Goal: Task Accomplishment & Management: Complete application form

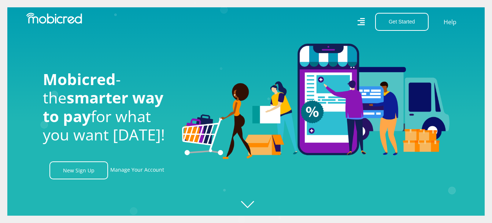
scroll to position [0, 940]
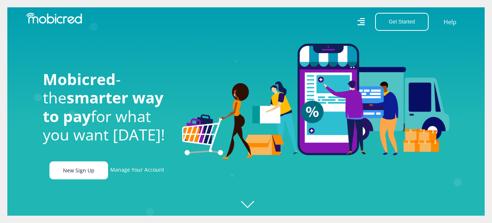
click at [81, 172] on link "New Sign Up" at bounding box center [78, 170] width 59 height 18
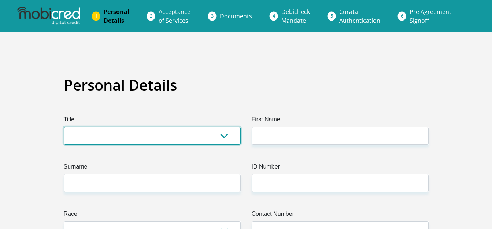
click at [225, 136] on select "Mr Ms Mrs Dr [PERSON_NAME]" at bounding box center [152, 136] width 177 height 18
click at [64, 127] on select "Mr Ms Mrs Dr [PERSON_NAME]" at bounding box center [152, 136] width 177 height 18
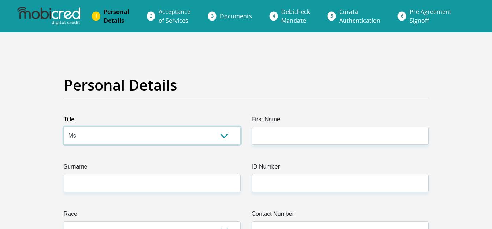
click at [230, 136] on select "Mr Ms Mrs Dr [PERSON_NAME]" at bounding box center [152, 136] width 177 height 18
select select "Mr"
click at [64, 127] on select "Mr Ms Mrs Dr [PERSON_NAME]" at bounding box center [152, 136] width 177 height 18
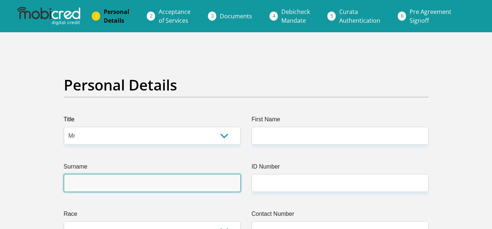
click at [152, 185] on input "Surname" at bounding box center [152, 183] width 177 height 18
type input "Liebenberg"
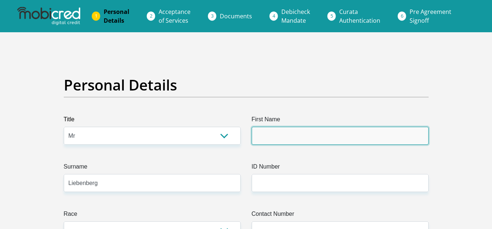
type input "[PERSON_NAME]"
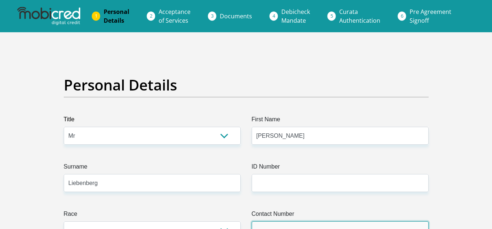
type input "824598797"
type input "57"
type input "[GEOGRAPHIC_DATA]"
type input "Bergsig"
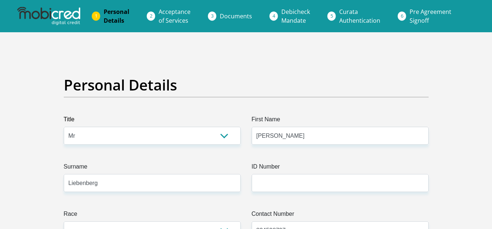
type input "6900"
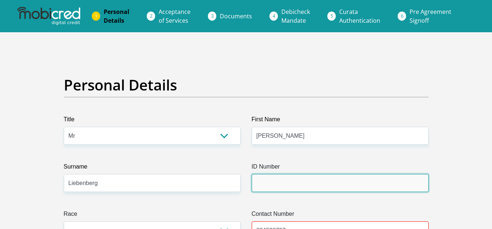
click at [273, 177] on input "ID Number" at bounding box center [340, 183] width 177 height 18
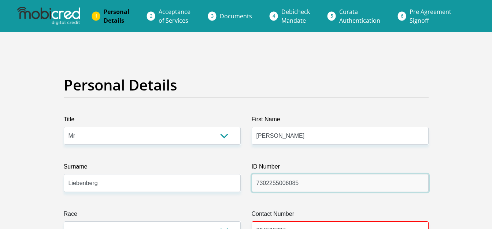
type input "7302255006085"
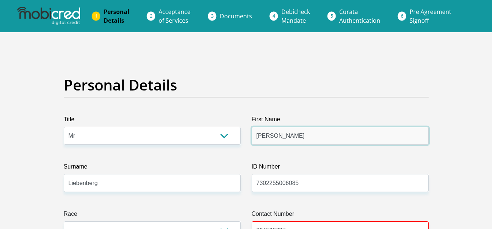
click at [299, 134] on input "[PERSON_NAME]" at bounding box center [340, 136] width 177 height 18
type input "[PERSON_NAME]"
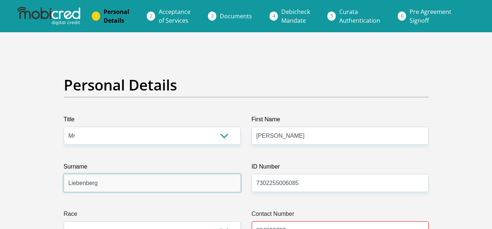
click at [117, 179] on input "Liebenberg" at bounding box center [152, 183] width 177 height 18
type input "Liebenberg"
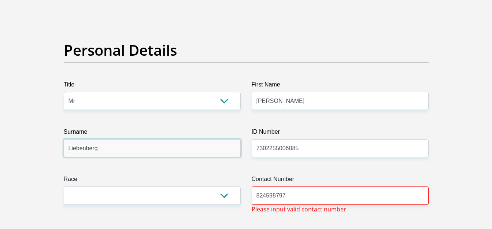
scroll to position [73, 0]
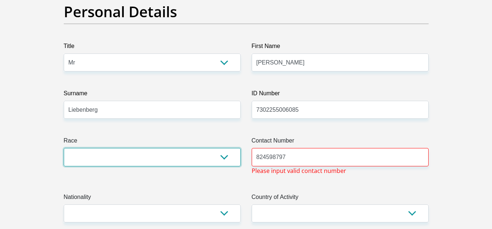
click at [140, 155] on select "Black Coloured Indian White Other" at bounding box center [152, 157] width 177 height 18
select select "4"
click at [64, 148] on select "Black Coloured Indian White Other" at bounding box center [152, 157] width 177 height 18
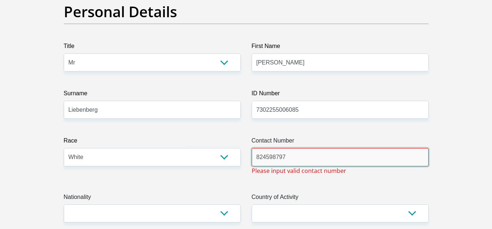
click at [297, 157] on input "824598797" at bounding box center [340, 157] width 177 height 18
type input "8"
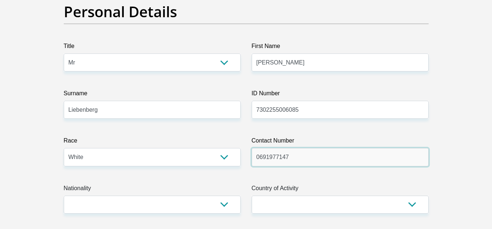
type input "0691977147"
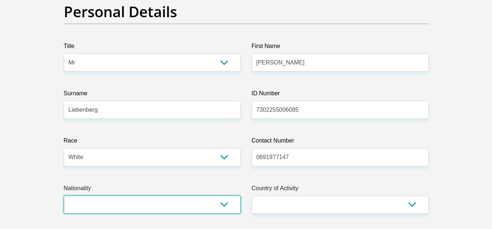
click at [224, 205] on select "[GEOGRAPHIC_DATA] [GEOGRAPHIC_DATA] [GEOGRAPHIC_DATA] [GEOGRAPHIC_DATA] [GEOGRA…" at bounding box center [152, 205] width 177 height 18
select select "ZAF"
click at [64, 196] on select "[GEOGRAPHIC_DATA] [GEOGRAPHIC_DATA] [GEOGRAPHIC_DATA] [GEOGRAPHIC_DATA] [GEOGRA…" at bounding box center [152, 205] width 177 height 18
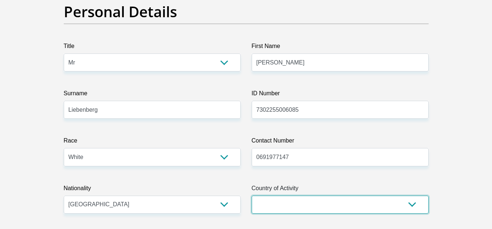
click at [366, 202] on select "[GEOGRAPHIC_DATA] [GEOGRAPHIC_DATA] [GEOGRAPHIC_DATA] [GEOGRAPHIC_DATA] [GEOGRA…" at bounding box center [340, 205] width 177 height 18
select select "ZAF"
click at [252, 196] on select "[GEOGRAPHIC_DATA] [GEOGRAPHIC_DATA] [GEOGRAPHIC_DATA] [GEOGRAPHIC_DATA] [GEOGRA…" at bounding box center [340, 205] width 177 height 18
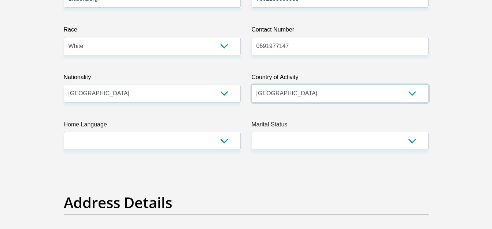
scroll to position [220, 0]
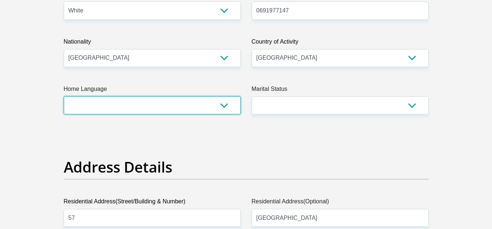
click at [225, 104] on select "Afrikaans English Sepedi South Ndebele Southern Sotho Swati Tsonga Tswana Venda…" at bounding box center [152, 105] width 177 height 18
select select "afr"
click at [64, 96] on select "Afrikaans English Sepedi South Ndebele Southern Sotho Swati Tsonga Tswana Venda…" at bounding box center [152, 105] width 177 height 18
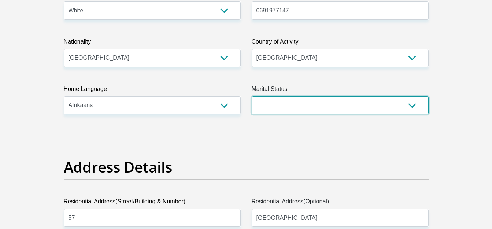
click at [353, 106] on select "Married ANC Single Divorced Widowed Married COP or Customary Law" at bounding box center [340, 105] width 177 height 18
select select "3"
click at [252, 96] on select "Married ANC Single Divorced Widowed Married COP or Customary Law" at bounding box center [340, 105] width 177 height 18
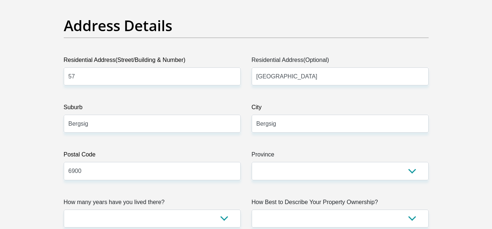
scroll to position [367, 0]
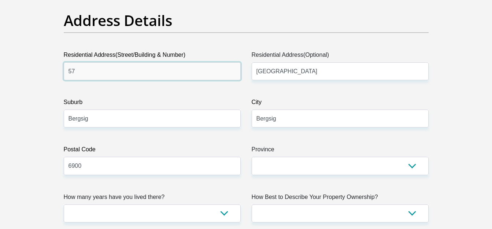
click at [136, 74] on input "57" at bounding box center [152, 71] width 177 height 18
type input "5"
type input "0"
type input "[STREET_ADDRESS]"
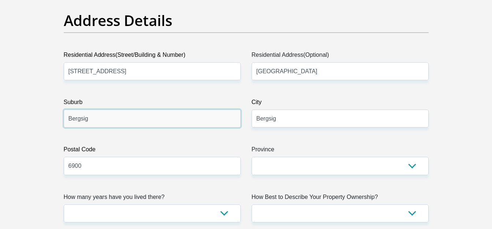
click at [128, 124] on input "Bergsig" at bounding box center [152, 119] width 177 height 18
type input "B"
type input "[PERSON_NAME]"
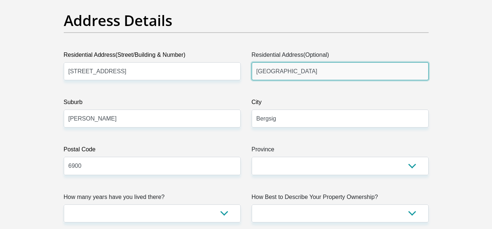
click at [317, 73] on input "[GEOGRAPHIC_DATA]" at bounding box center [340, 71] width 177 height 18
type input "S"
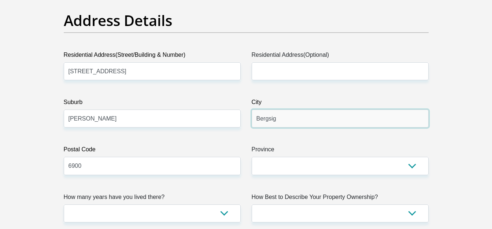
click at [299, 122] on input "Bergsig" at bounding box center [340, 119] width 177 height 18
type input "B"
type input "[PERSON_NAME]"
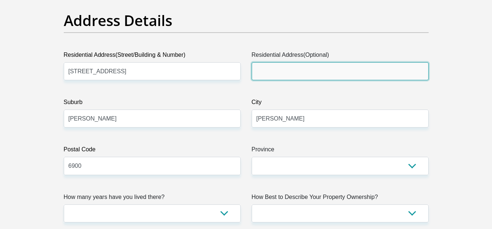
type input "96"
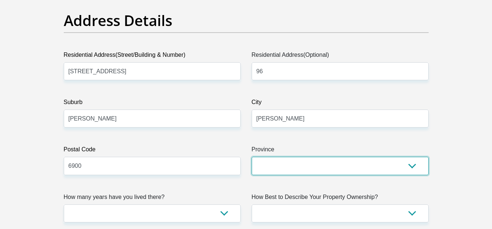
click at [273, 163] on select "Eastern Cape Free State [GEOGRAPHIC_DATA] [GEOGRAPHIC_DATA][DATE] [GEOGRAPHIC_D…" at bounding box center [340, 166] width 177 height 18
select select "[GEOGRAPHIC_DATA]"
click at [252, 157] on select "Eastern Cape Free State [GEOGRAPHIC_DATA] [GEOGRAPHIC_DATA][DATE] [GEOGRAPHIC_D…" at bounding box center [340, 166] width 177 height 18
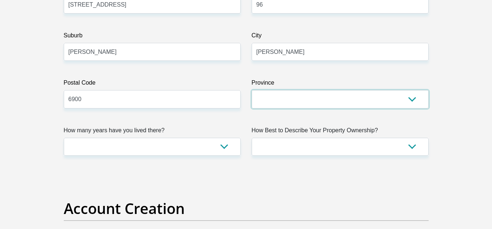
scroll to position [440, 0]
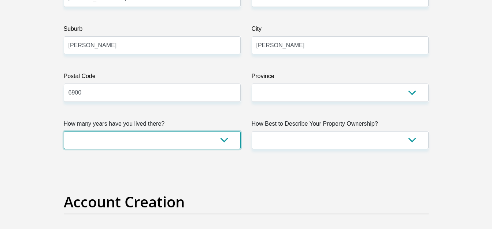
click at [226, 139] on select "less than 1 year 1-3 years 3-5 years 5+ years" at bounding box center [152, 140] width 177 height 18
select select "2"
click at [64, 131] on select "less than 1 year 1-3 years 3-5 years 5+ years" at bounding box center [152, 140] width 177 height 18
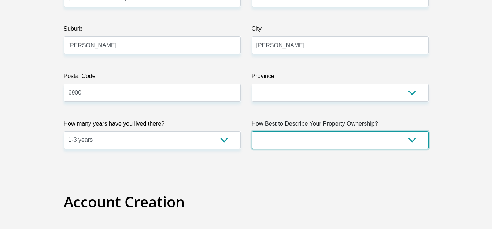
click at [412, 139] on select "Owned Rented Family Owned Company Dwelling" at bounding box center [340, 140] width 177 height 18
select select "Company Dwelling"
click at [252, 131] on select "Owned Rented Family Owned Company Dwelling" at bounding box center [340, 140] width 177 height 18
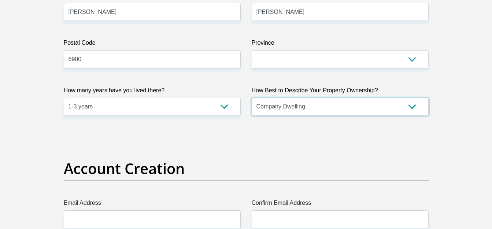
scroll to position [550, 0]
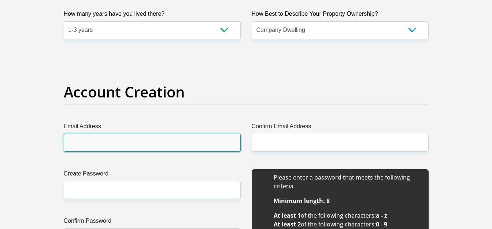
click at [205, 144] on input "Email Address" at bounding box center [152, 143] width 177 height 18
type input "[EMAIL_ADDRESS][DOMAIN_NAME]"
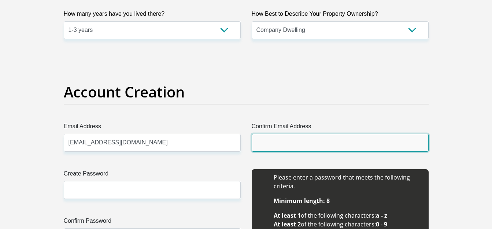
type input "[EMAIL_ADDRESS][DOMAIN_NAME]"
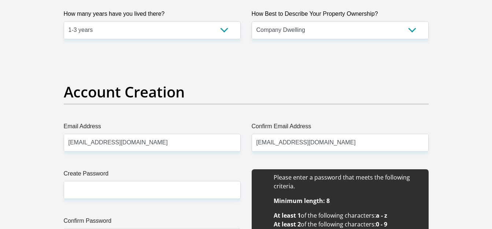
type input "[PERSON_NAME]"
type input "Liebenberg"
type input "824598797"
click at [339, 146] on input "[EMAIL_ADDRESS][DOMAIN_NAME]" at bounding box center [340, 143] width 177 height 18
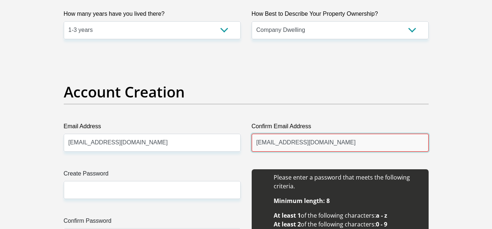
type input "[EMAIL_ADDRESS][DOMAIN_NAME]"
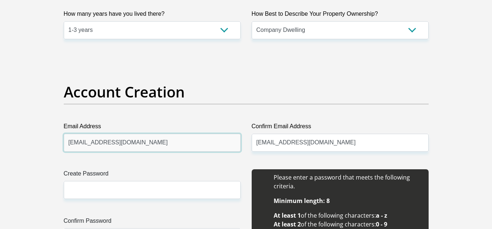
click at [203, 138] on input "[EMAIL_ADDRESS][DOMAIN_NAME]" at bounding box center [152, 143] width 177 height 18
type input "[EMAIL_ADDRESS][DOMAIN_NAME]"
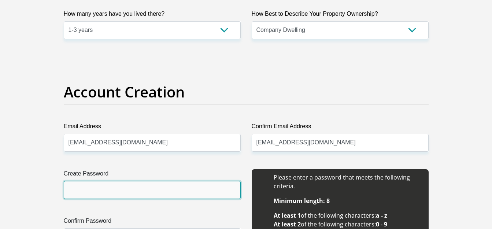
click at [164, 187] on input "Create Password" at bounding box center [152, 190] width 177 height 18
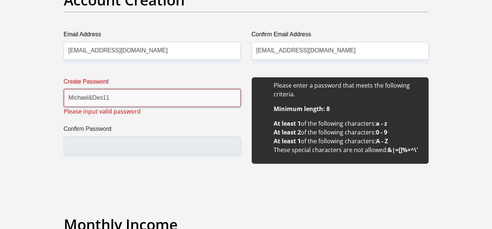
scroll to position [660, 0]
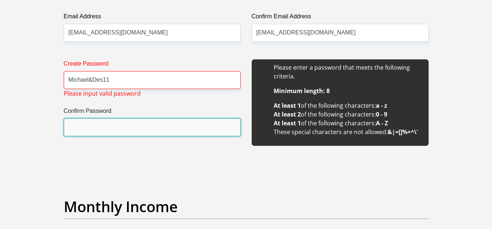
click at [107, 121] on input "Confirm Password" at bounding box center [152, 127] width 177 height 18
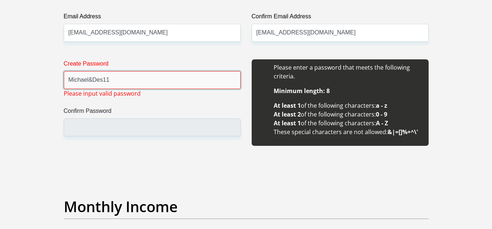
click at [93, 79] on input "Michael&Des11" at bounding box center [152, 80] width 177 height 18
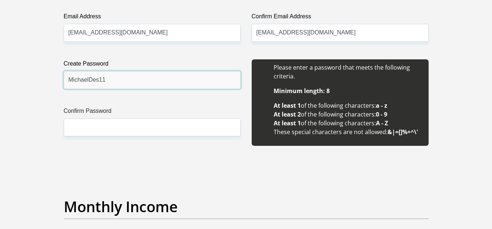
type input "MichaelDes11"
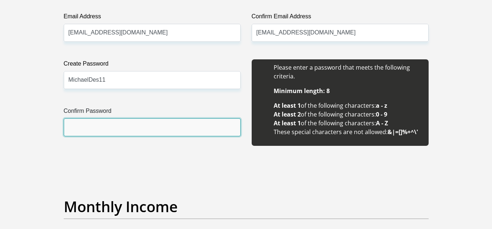
click at [108, 131] on input "Confirm Password" at bounding box center [152, 127] width 177 height 18
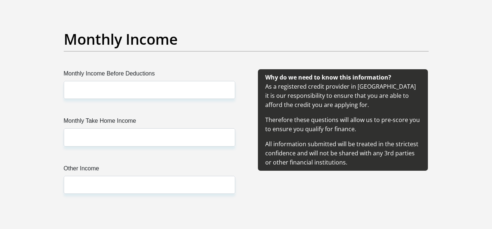
scroll to position [843, 0]
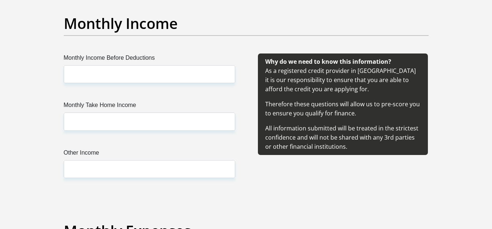
type input "MichaelDes11"
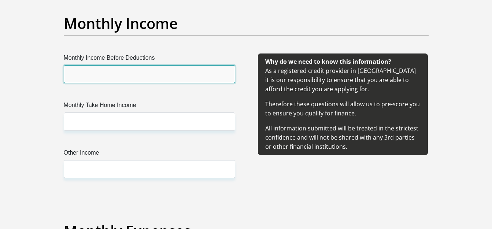
click at [141, 73] on input "Monthly Income Before Deductions" at bounding box center [150, 74] width 172 height 18
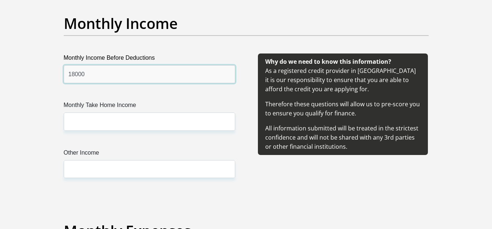
type input "18000"
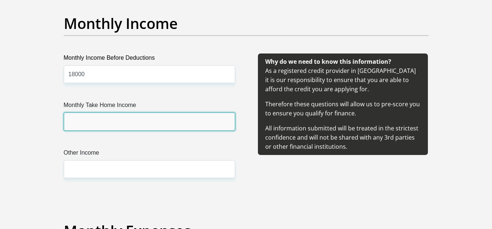
click at [114, 117] on input "Monthly Take Home Income" at bounding box center [150, 122] width 172 height 18
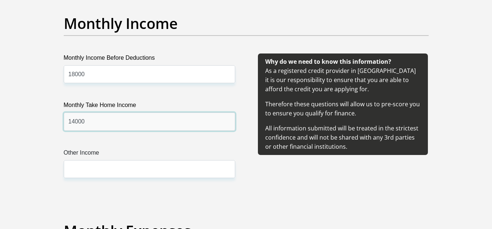
type input "14000"
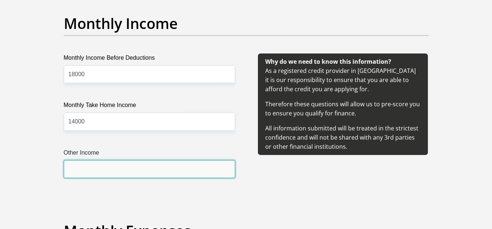
click at [100, 167] on input "Other Income" at bounding box center [150, 169] width 172 height 18
type input "1"
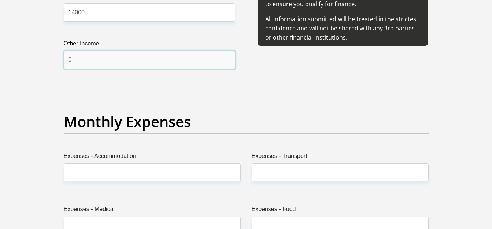
scroll to position [953, 0]
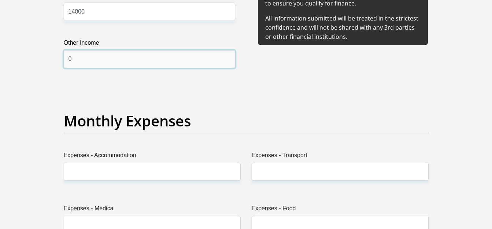
type input "0"
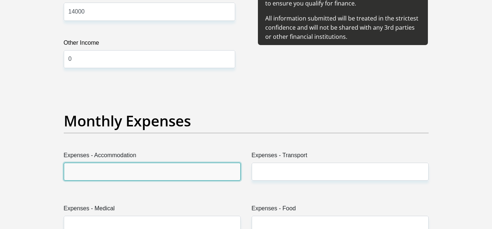
click at [100, 167] on input "Expenses - Accommodation" at bounding box center [152, 172] width 177 height 18
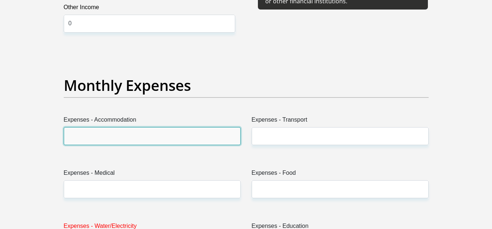
scroll to position [1026, 0]
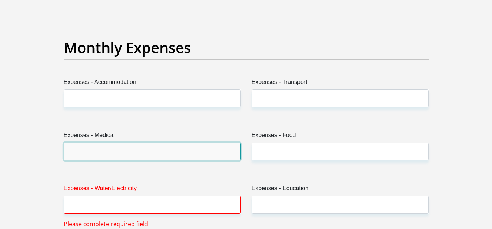
click at [137, 152] on input "Expenses - Medical" at bounding box center [152, 152] width 177 height 18
type input "1000"
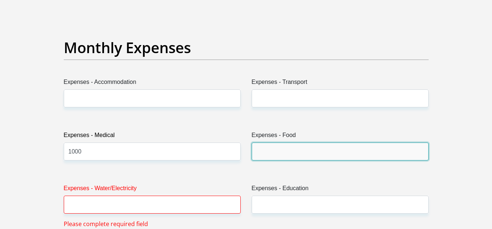
click at [269, 154] on input "Expenses - Food" at bounding box center [340, 152] width 177 height 18
type input "2000"
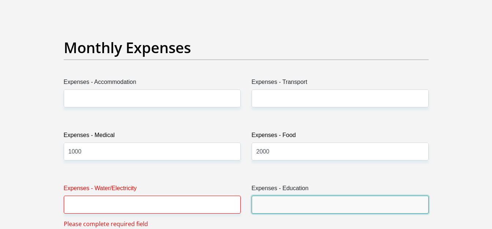
click at [289, 202] on input "Expenses - Education" at bounding box center [340, 205] width 177 height 18
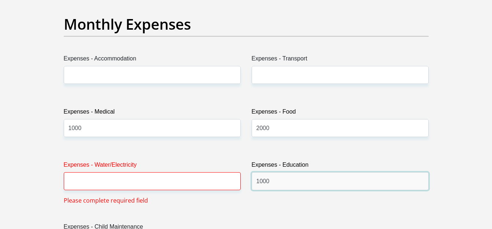
scroll to position [1063, 0]
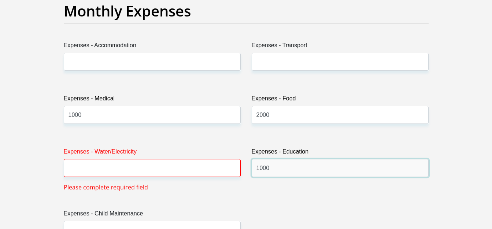
type input "1000"
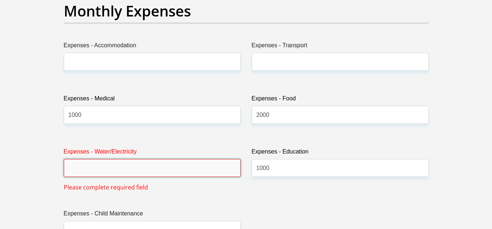
click at [83, 174] on input "Expenses - Water/Electricity" at bounding box center [152, 168] width 177 height 18
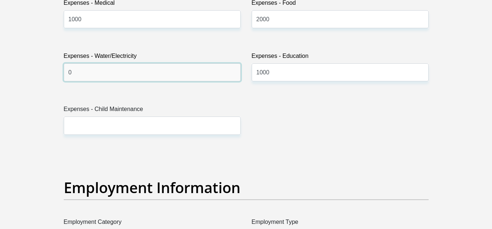
scroll to position [1173, 0]
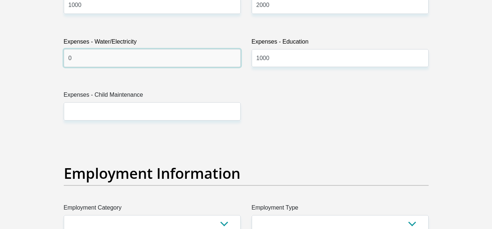
type input "0"
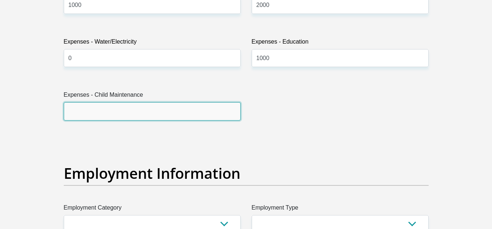
click at [80, 114] on input "Expenses - Child Maintenance" at bounding box center [152, 111] width 177 height 18
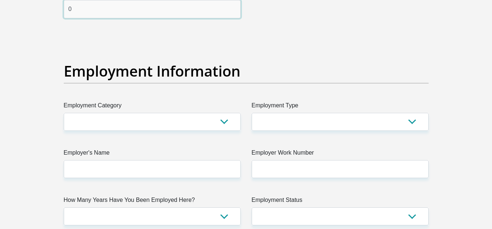
scroll to position [1283, 0]
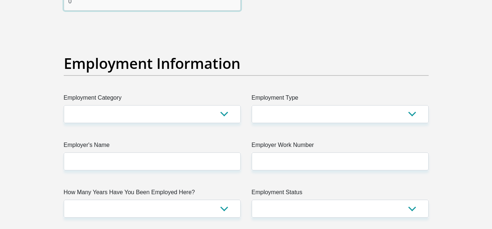
type input "0"
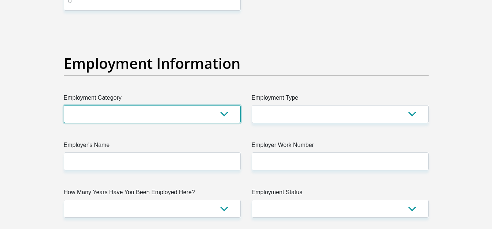
click at [226, 112] on select "AGRICULTURE ALCOHOL & TOBACCO CONSTRUCTION MATERIALS METALLURGY EQUIPMENT FOR R…" at bounding box center [152, 114] width 177 height 18
select select "30"
click at [64, 105] on select "AGRICULTURE ALCOHOL & TOBACCO CONSTRUCTION MATERIALS METALLURGY EQUIPMENT FOR R…" at bounding box center [152, 114] width 177 height 18
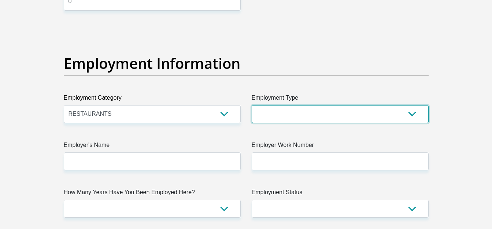
click at [414, 112] on select "College/Lecturer Craft Seller Creative Driver Executive Farmer Forces - Non Com…" at bounding box center [340, 114] width 177 height 18
select select "Manager"
click at [252, 105] on select "College/Lecturer Craft Seller Creative Driver Executive Farmer Forces - Non Com…" at bounding box center [340, 114] width 177 height 18
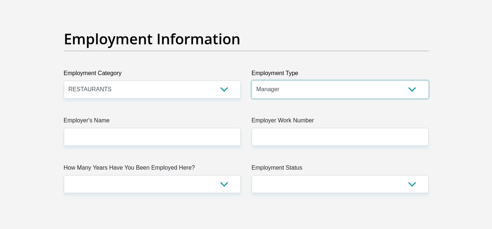
scroll to position [1356, 0]
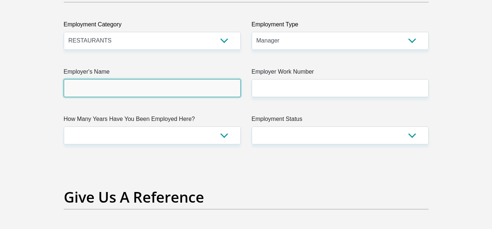
click at [159, 87] on input "Employer's Name" at bounding box center [152, 88] width 177 height 18
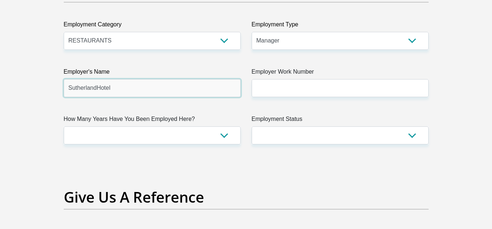
type input "SutherlandHotel"
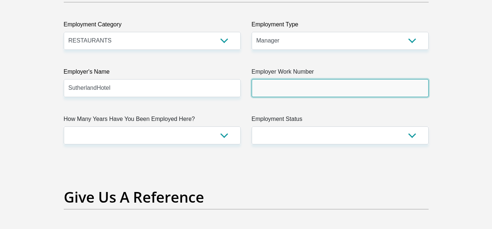
click at [273, 86] on input "Employer Work Number" at bounding box center [340, 88] width 177 height 18
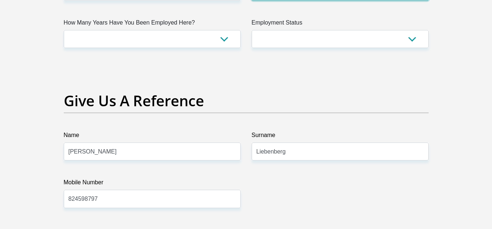
scroll to position [1430, 0]
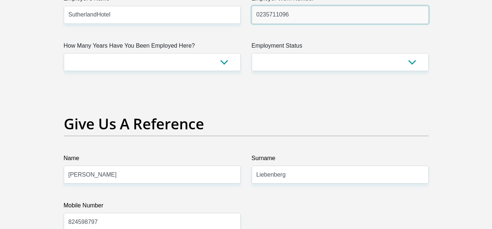
type input "0235711096"
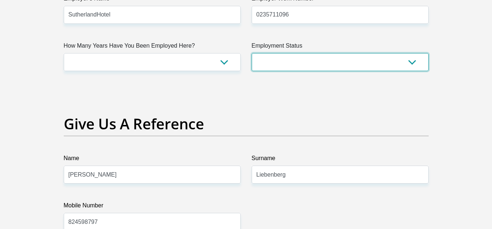
click at [343, 60] on select "Permanent/Full-time Part-time/Casual [DEMOGRAPHIC_DATA] Worker Self-Employed Ho…" at bounding box center [340, 62] width 177 height 18
select select "1"
click at [252, 53] on select "Permanent/Full-time Part-time/Casual [DEMOGRAPHIC_DATA] Worker Self-Employed Ho…" at bounding box center [340, 62] width 177 height 18
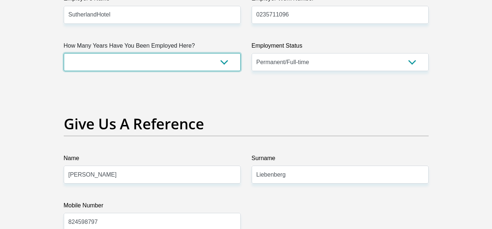
click at [138, 54] on select "less than 1 year 1-3 years 3-5 years 5+ years" at bounding box center [152, 62] width 177 height 18
select select "48"
click at [64, 53] on select "less than 1 year 1-3 years 3-5 years 5+ years" at bounding box center [152, 62] width 177 height 18
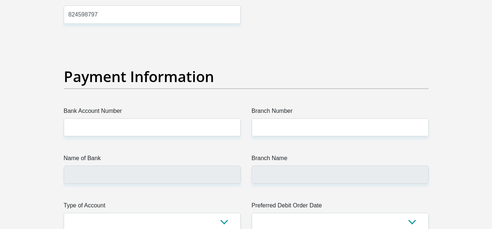
scroll to position [1649, 0]
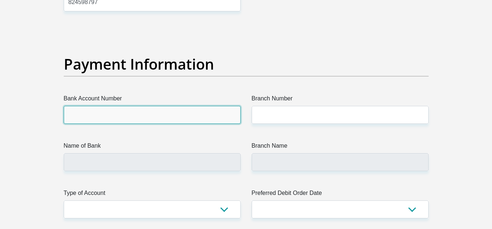
click at [186, 110] on input "Bank Account Number" at bounding box center [152, 115] width 177 height 18
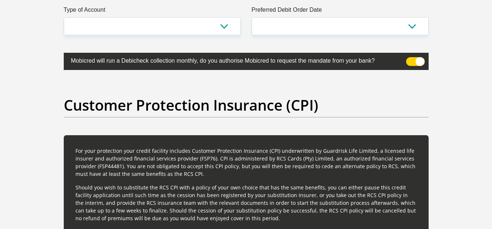
scroll to position [1796, 0]
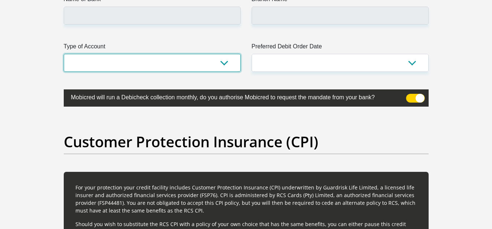
click at [224, 66] on select "Cheque Savings" at bounding box center [152, 63] width 177 height 18
select select "SAV"
click at [64, 54] on select "Cheque Savings" at bounding box center [152, 63] width 177 height 18
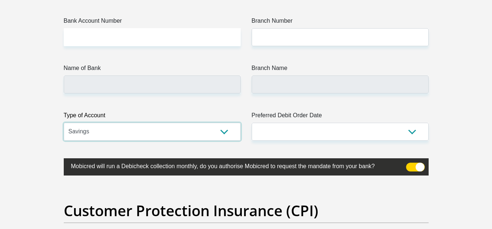
scroll to position [1723, 0]
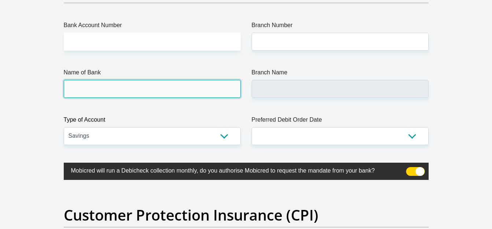
click at [200, 89] on input "Name of Bank" at bounding box center [152, 89] width 177 height 18
click at [106, 91] on input "Name of Bank" at bounding box center [152, 89] width 177 height 18
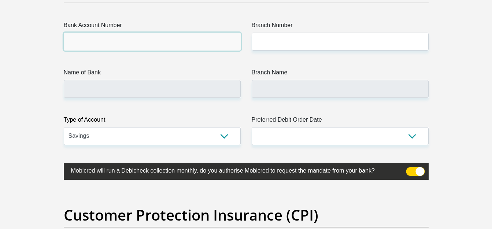
click at [116, 41] on input "Bank Account Number" at bounding box center [152, 42] width 177 height 18
type input "1323178554"
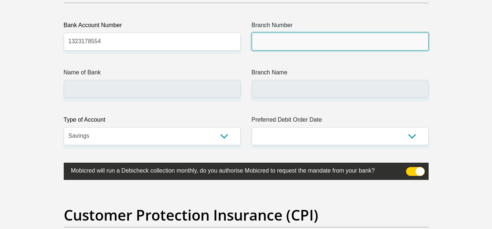
click at [279, 38] on input "Branch Number" at bounding box center [340, 42] width 177 height 18
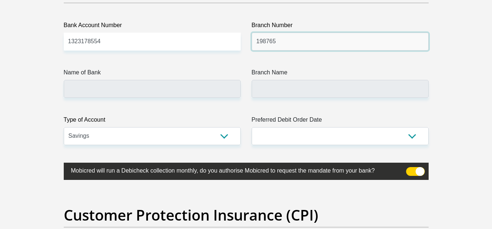
type input "198765"
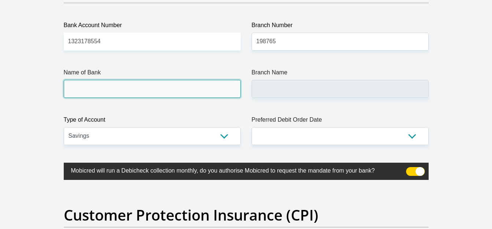
click at [109, 92] on input "Name of Bank" at bounding box center [152, 89] width 177 height 18
type input "NEDBANK"
type input "NEDBANK [GEOGRAPHIC_DATA]"
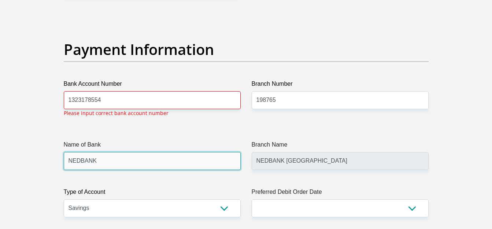
scroll to position [1663, 0]
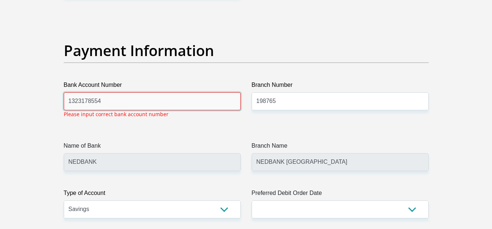
drag, startPoint x: 66, startPoint y: 100, endPoint x: 130, endPoint y: 112, distance: 65.2
click at [130, 110] on div "Bank Account Number [FINANCIAL_ID] Please input correct bank account number" at bounding box center [152, 96] width 177 height 30
type input "1"
type input "10230640018"
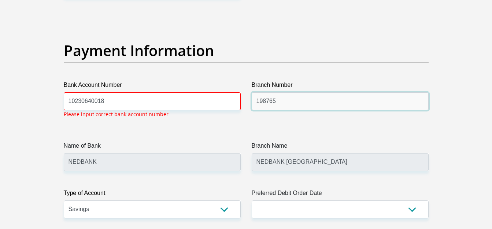
drag, startPoint x: 280, startPoint y: 98, endPoint x: 257, endPoint y: 107, distance: 25.7
click at [257, 107] on input "198765" at bounding box center [340, 101] width 177 height 18
type input "000006"
drag, startPoint x: 159, startPoint y: 152, endPoint x: 154, endPoint y: 162, distance: 11.2
click at [157, 156] on div "Name of Bank NEDBANK" at bounding box center [152, 156] width 177 height 30
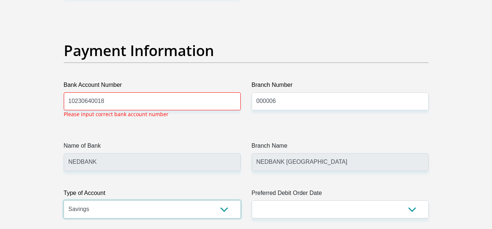
click at [219, 209] on select "Cheque Savings" at bounding box center [152, 209] width 177 height 18
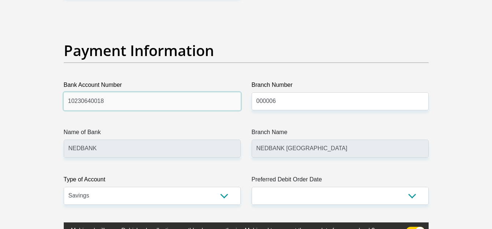
click at [196, 100] on input "10230640018" at bounding box center [152, 101] width 177 height 18
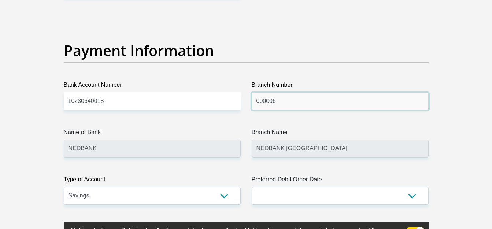
click at [300, 101] on input "000006" at bounding box center [340, 101] width 177 height 18
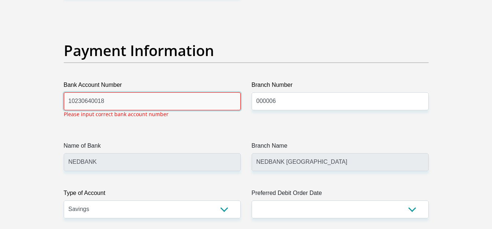
click at [224, 105] on input "10230640018" at bounding box center [152, 101] width 177 height 18
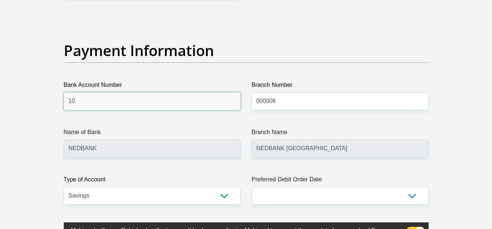
type input "1"
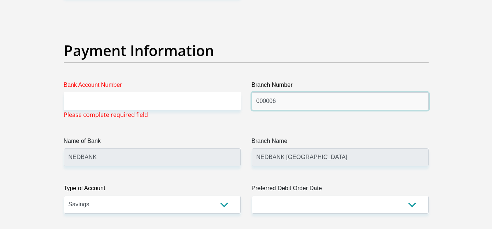
click at [287, 102] on input "000006" at bounding box center [340, 101] width 177 height 18
type input "0"
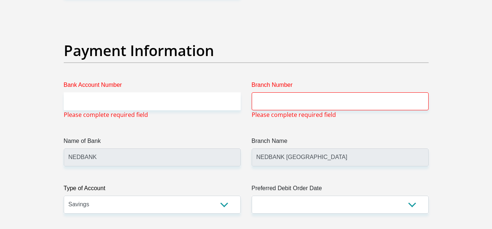
click at [236, 187] on label "Type of Account" at bounding box center [152, 190] width 177 height 12
click at [236, 196] on select "Cheque Savings" at bounding box center [152, 205] width 177 height 18
click at [230, 206] on select "Cheque Savings" at bounding box center [152, 205] width 177 height 18
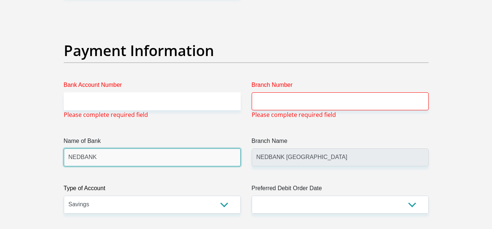
click at [194, 159] on input "NEDBANK" at bounding box center [152, 157] width 177 height 18
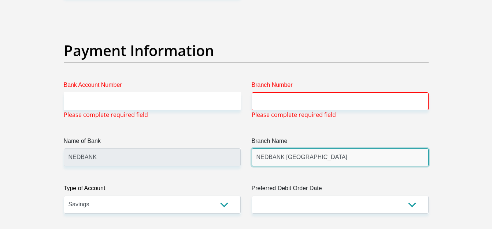
click at [258, 161] on input "NEDBANK [GEOGRAPHIC_DATA]" at bounding box center [340, 157] width 177 height 18
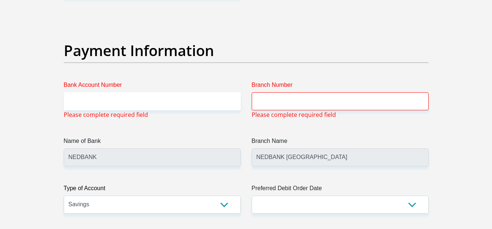
drag, startPoint x: 249, startPoint y: 163, endPoint x: 253, endPoint y: 160, distance: 5.1
click at [250, 162] on div "Branch Name NEDBANK [GEOGRAPHIC_DATA]" at bounding box center [340, 152] width 188 height 30
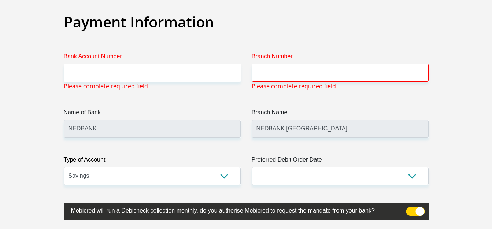
scroll to position [1773, 0]
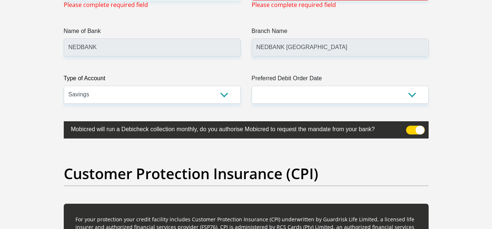
click at [414, 131] on span at bounding box center [415, 130] width 19 height 9
click at [411, 128] on input "checkbox" at bounding box center [411, 128] width 0 height 0
click at [411, 129] on span at bounding box center [415, 130] width 19 height 9
click at [411, 128] on input "checkbox" at bounding box center [411, 128] width 0 height 0
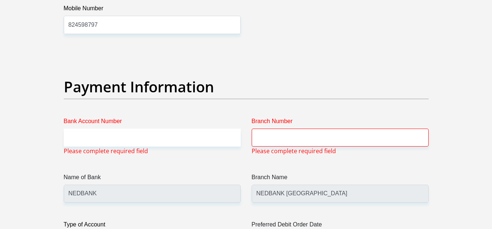
scroll to position [1626, 0]
click at [204, 18] on input "824598797" at bounding box center [152, 25] width 177 height 18
click at [218, 32] on input "824598797" at bounding box center [152, 25] width 177 height 18
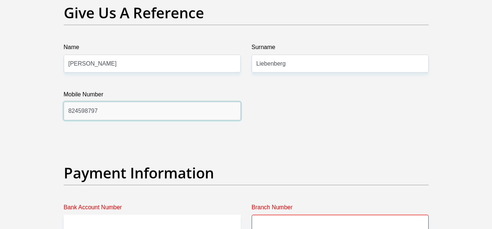
scroll to position [1516, 0]
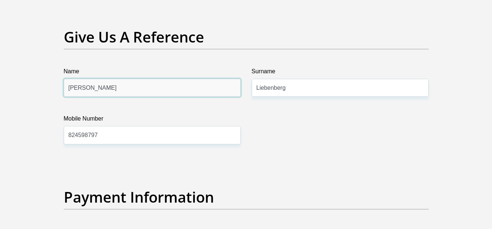
click at [136, 88] on input "[PERSON_NAME]" at bounding box center [152, 88] width 177 height 18
type input "D"
type input "[PERSON_NAME]"
click at [254, 76] on label "Surname" at bounding box center [340, 73] width 177 height 12
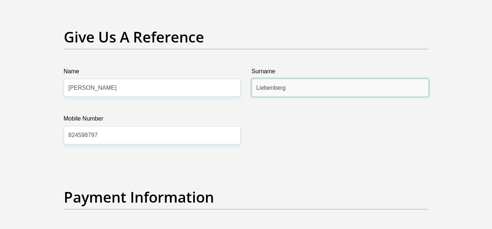
click at [254, 79] on input "Liebenberg" at bounding box center [340, 88] width 177 height 18
type input "L"
type input "Lourens"
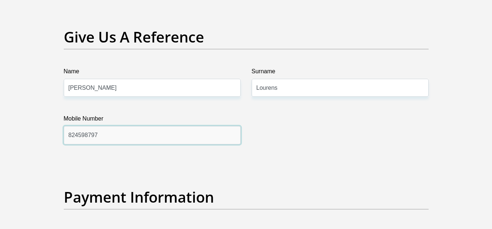
click at [117, 136] on input "824598797" at bounding box center [152, 135] width 177 height 18
type input "8"
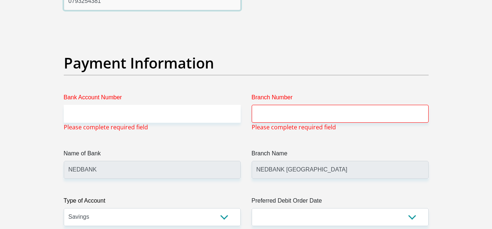
scroll to position [1663, 0]
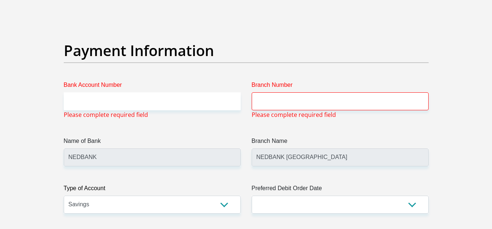
type input "0793254381"
click at [144, 100] on input "Bank Account Number" at bounding box center [152, 101] width 177 height 18
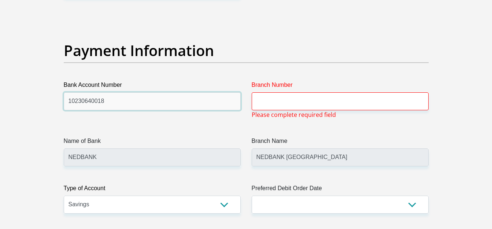
type input "10230640018"
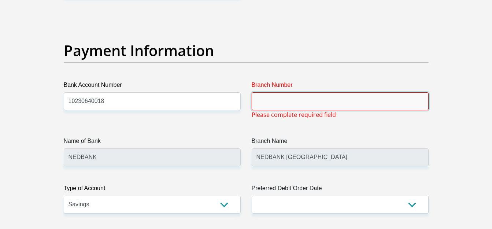
click at [280, 102] on input "Branch Number" at bounding box center [340, 101] width 177 height 18
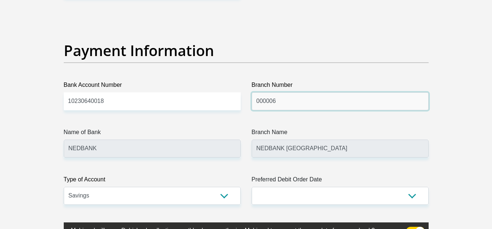
type input "000006"
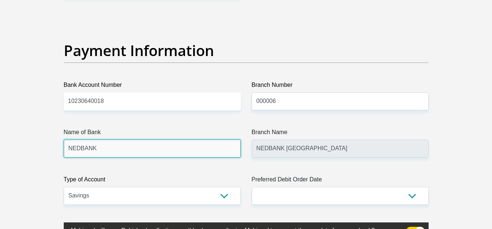
click at [203, 142] on input "NEDBANK" at bounding box center [152, 149] width 177 height 18
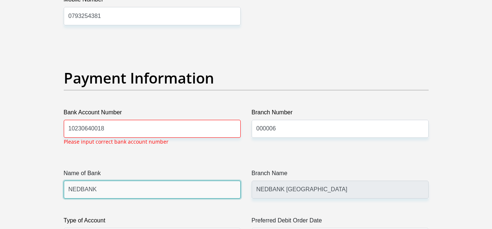
scroll to position [1755, 0]
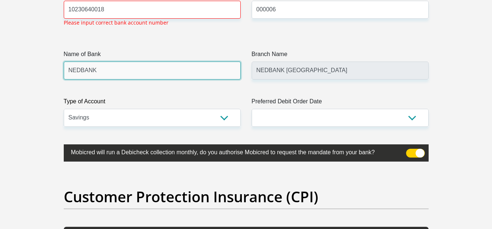
click at [181, 71] on input "NEDBANK" at bounding box center [152, 71] width 177 height 18
click at [94, 74] on input "NEDBANK" at bounding box center [152, 71] width 177 height 18
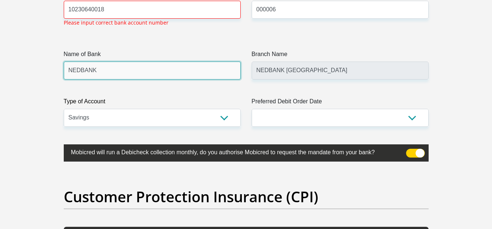
click at [94, 74] on input "NEDBANK" at bounding box center [152, 71] width 177 height 18
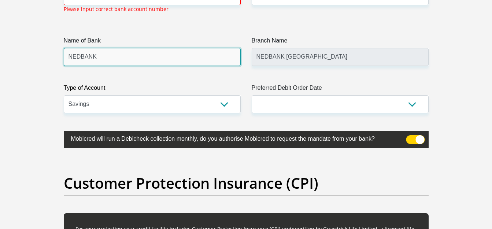
scroll to position [1681, 0]
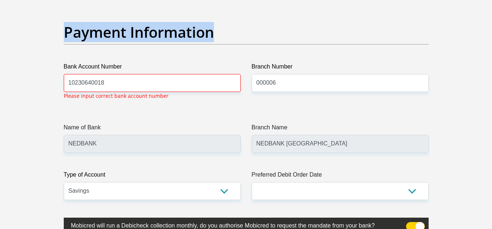
drag, startPoint x: 54, startPoint y: 12, endPoint x: 485, endPoint y: 32, distance: 431.9
